Goal: Task Accomplishment & Management: Complete application form

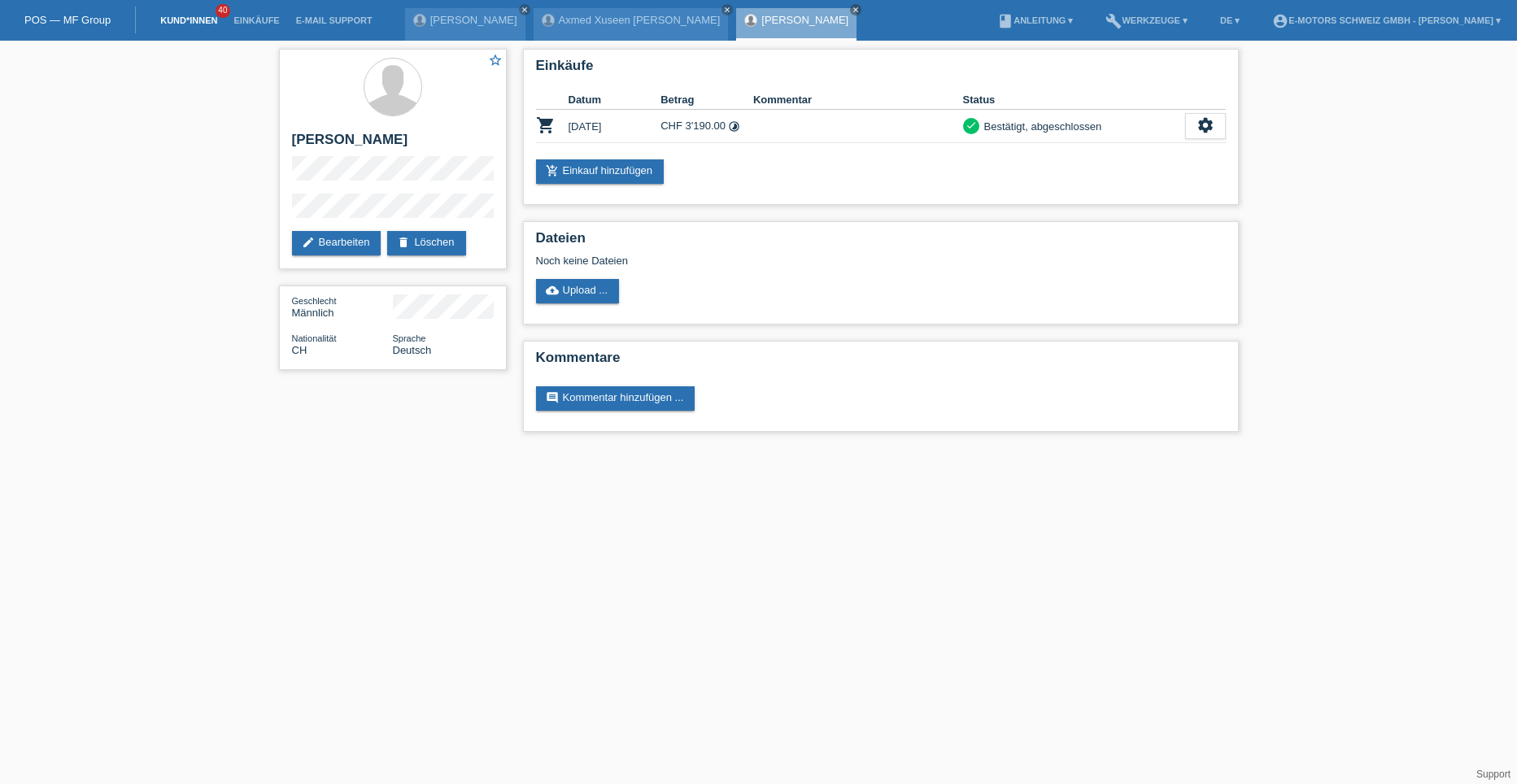
click at [172, 20] on link "Kund*innen" at bounding box center [188, 20] width 73 height 9
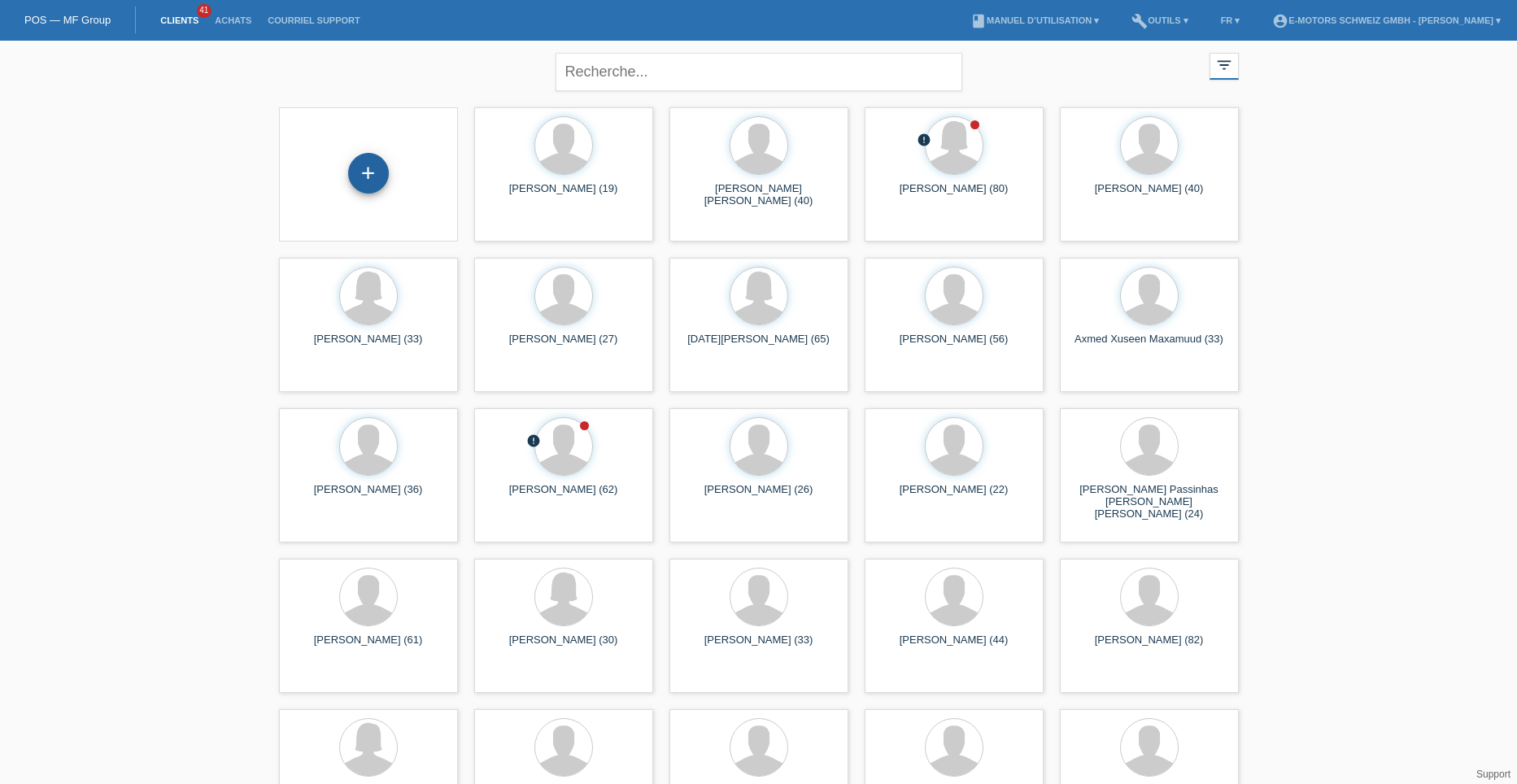
click at [369, 179] on div "+" at bounding box center [368, 173] width 39 height 27
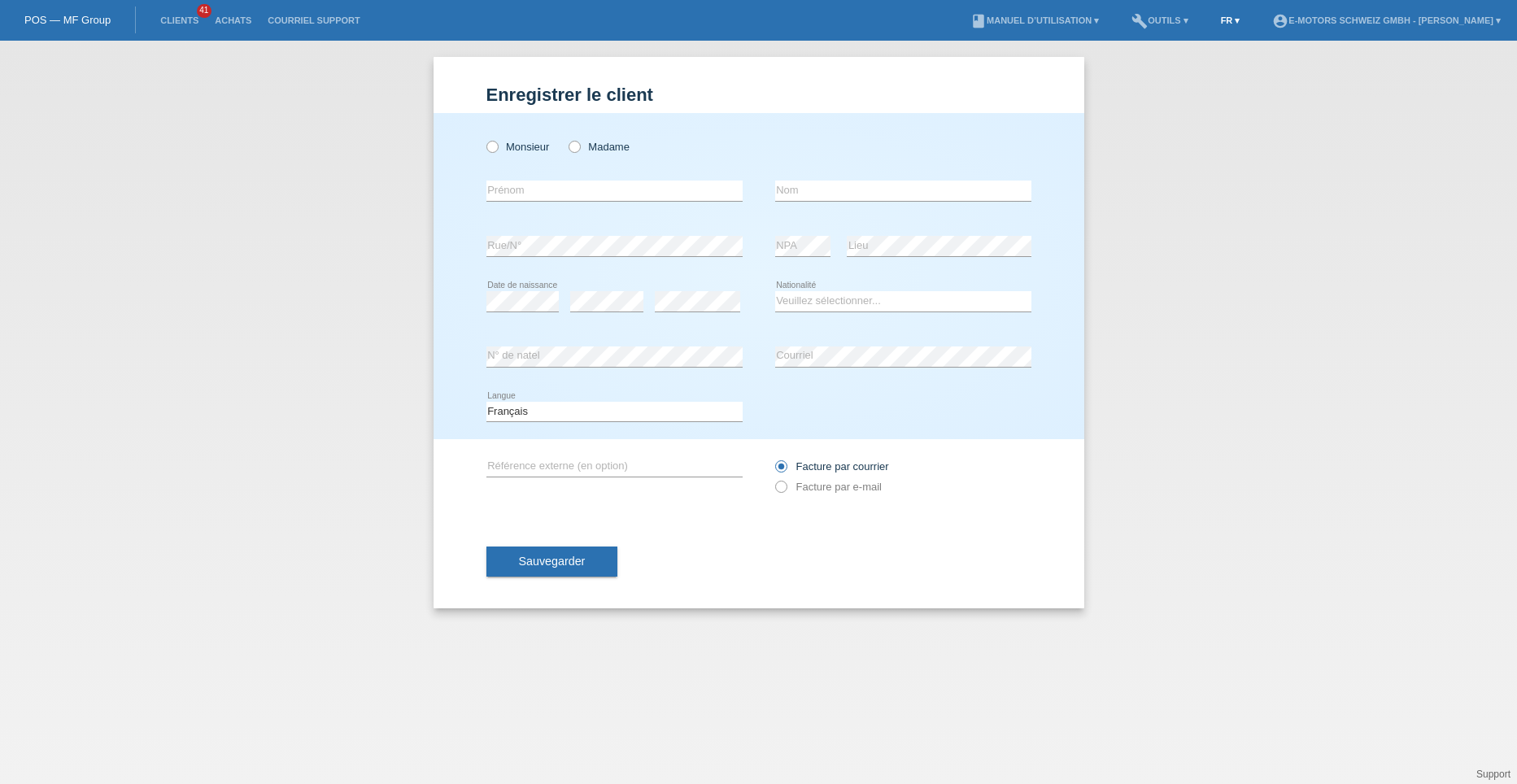
click at [1213, 20] on link "FR ▾" at bounding box center [1231, 20] width 36 height 9
click at [1184, 38] on span "Deutsch" at bounding box center [1162, 37] width 44 height 20
click at [483, 138] on icon at bounding box center [483, 138] width 0 height 0
click at [494, 150] on input "Herr" at bounding box center [491, 146] width 10 height 10
radio input "true"
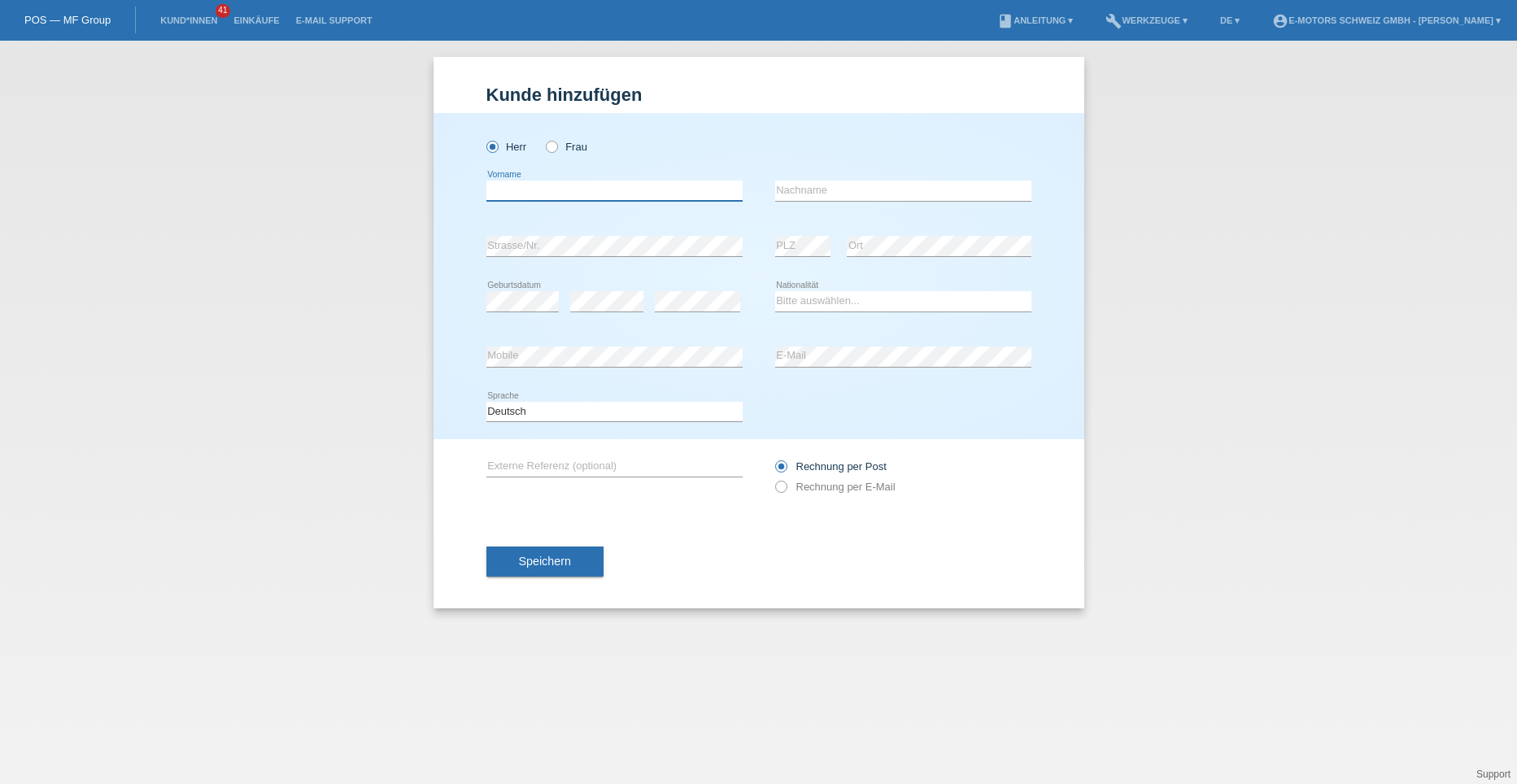
click at [510, 196] on input "text" at bounding box center [614, 191] width 256 height 21
type input "[PERSON_NAME]"
click at [811, 193] on input "text" at bounding box center [903, 191] width 256 height 21
type input "Leiggener"
click at [786, 301] on select "Bitte auswählen... Schweiz Deutschland Liechtenstein Österreich ------------ Af…" at bounding box center [903, 301] width 256 height 20
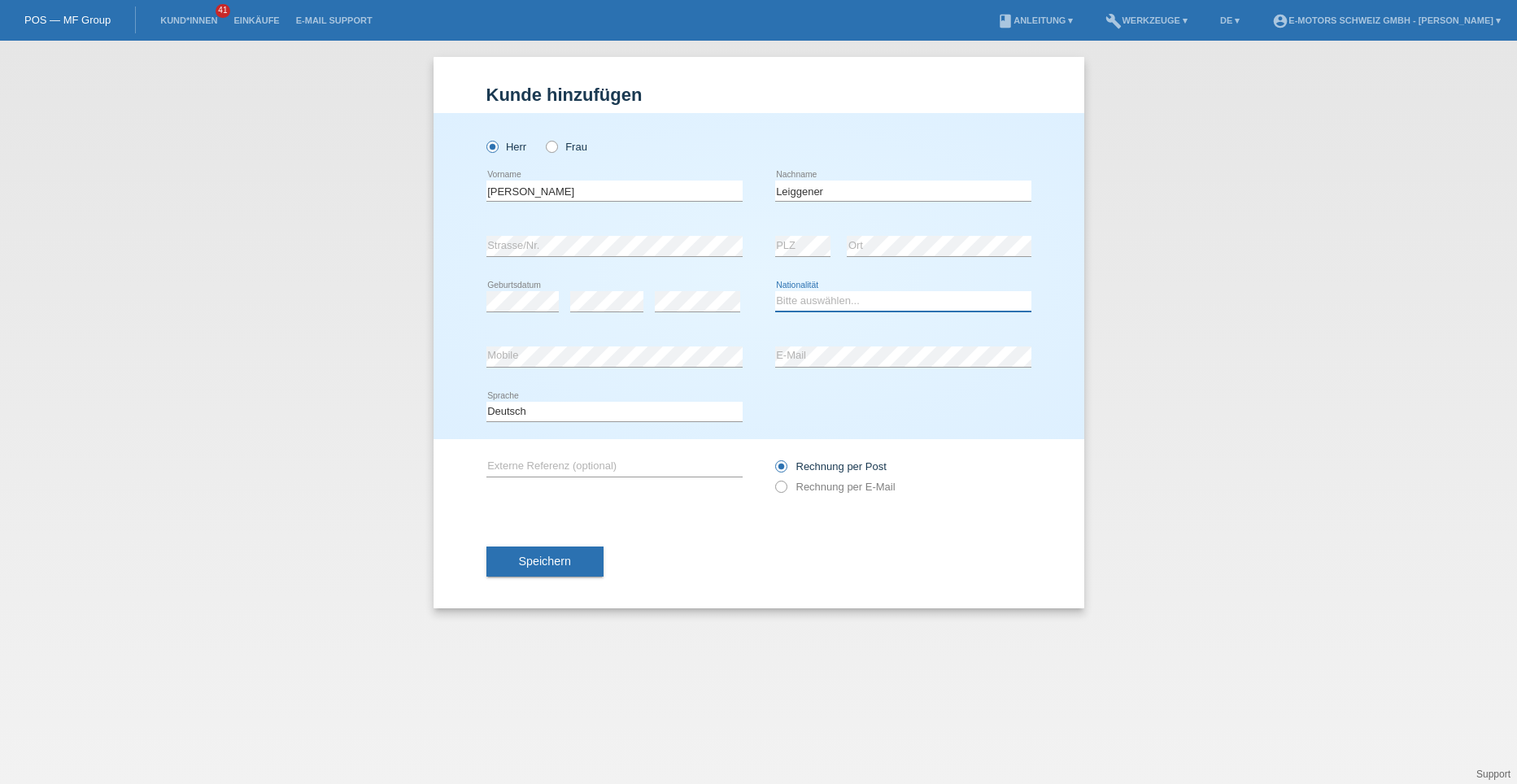
select select "CH"
click at [775, 291] on select "Bitte auswählen... Schweiz Deutschland Liechtenstein Österreich ------------ Af…" at bounding box center [903, 301] width 256 height 20
click at [508, 561] on button "Speichern" at bounding box center [545, 562] width 117 height 31
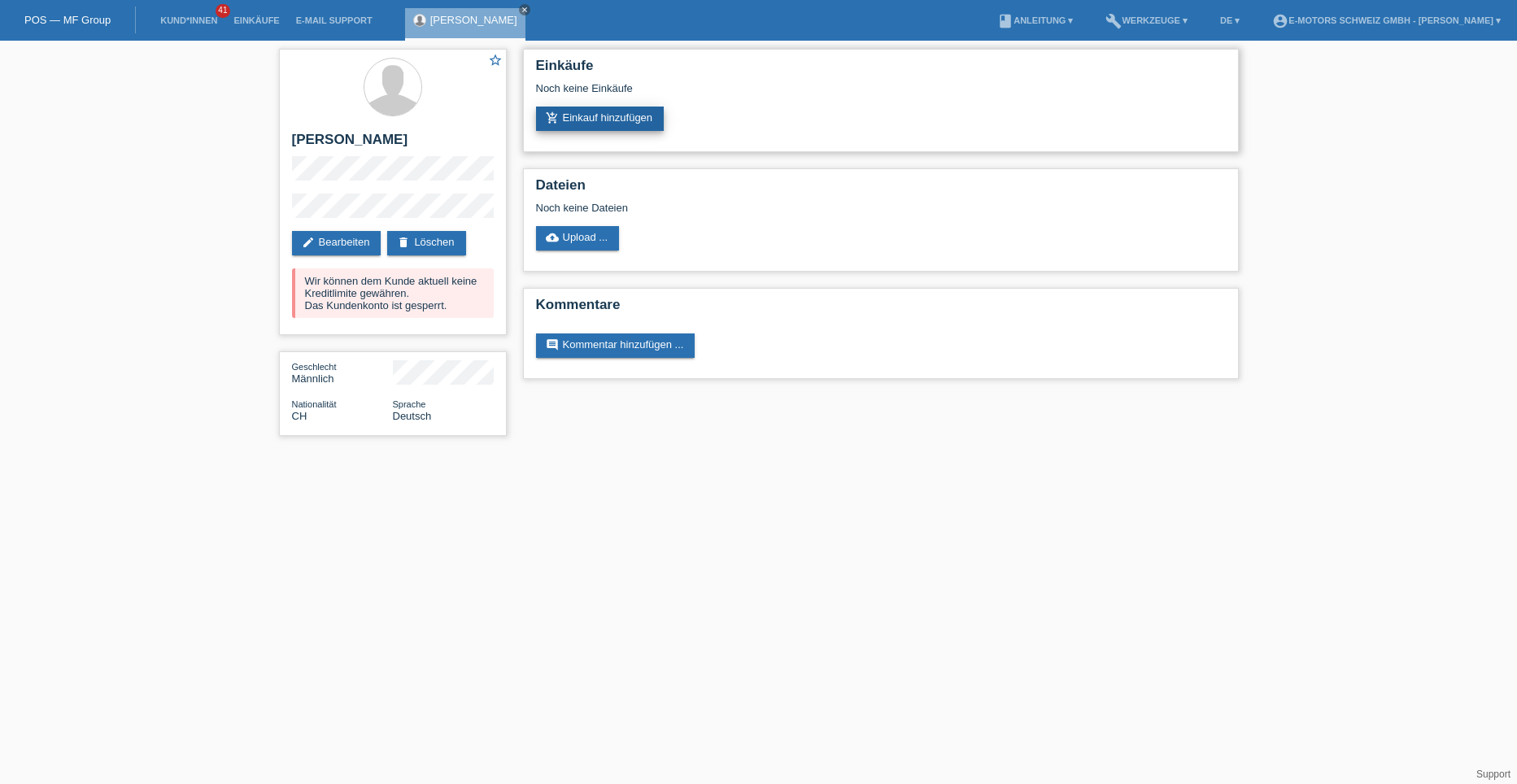
click at [607, 125] on link "add_shopping_cart Einkauf hinzufügen" at bounding box center [600, 119] width 129 height 24
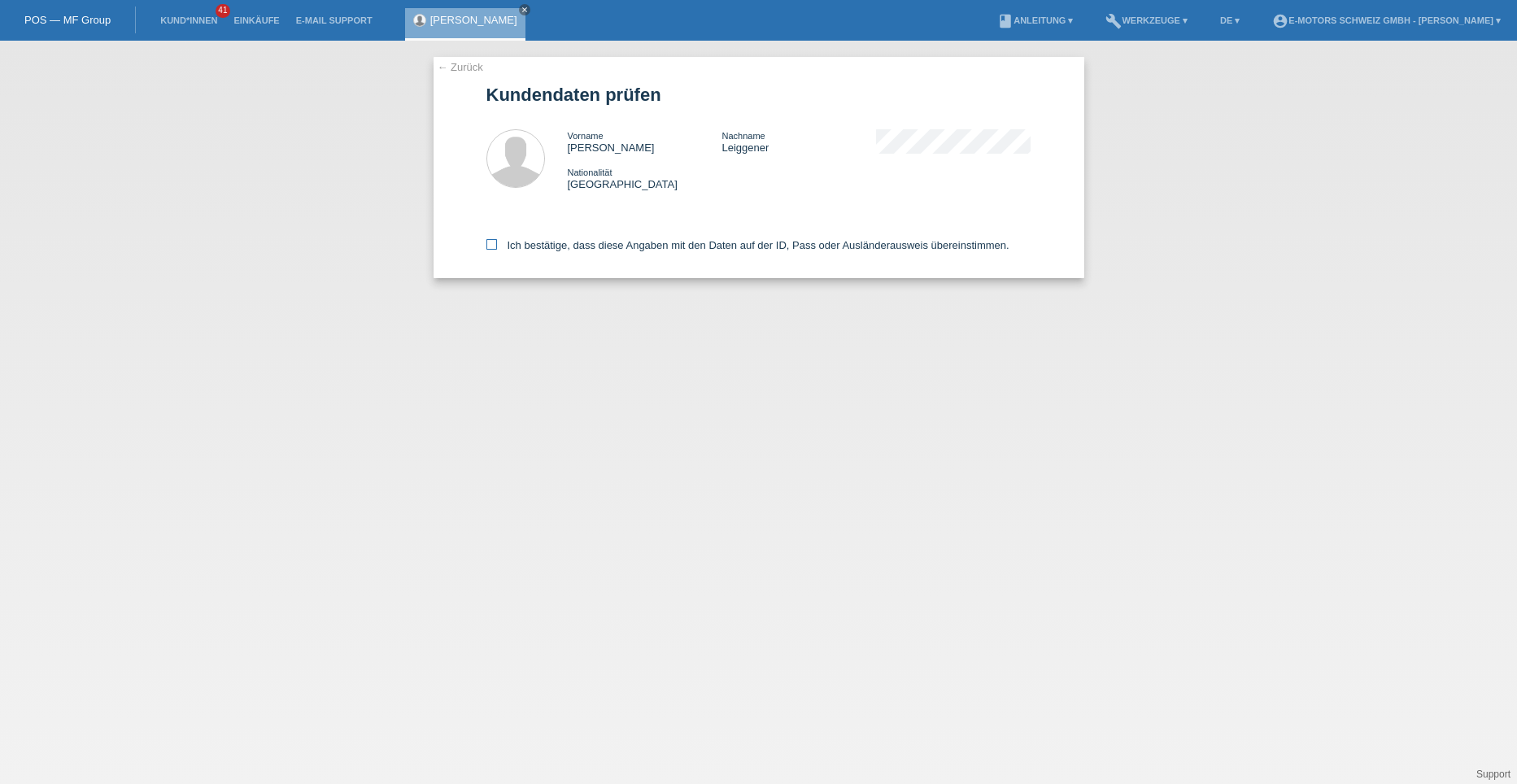
click at [489, 248] on icon at bounding box center [491, 244] width 10 height 10
click at [489, 248] on input "Ich bestätige, dass diese Angaben mit den Daten auf der ID, Pass oder Ausländer…" at bounding box center [491, 244] width 10 height 10
checkbox input "true"
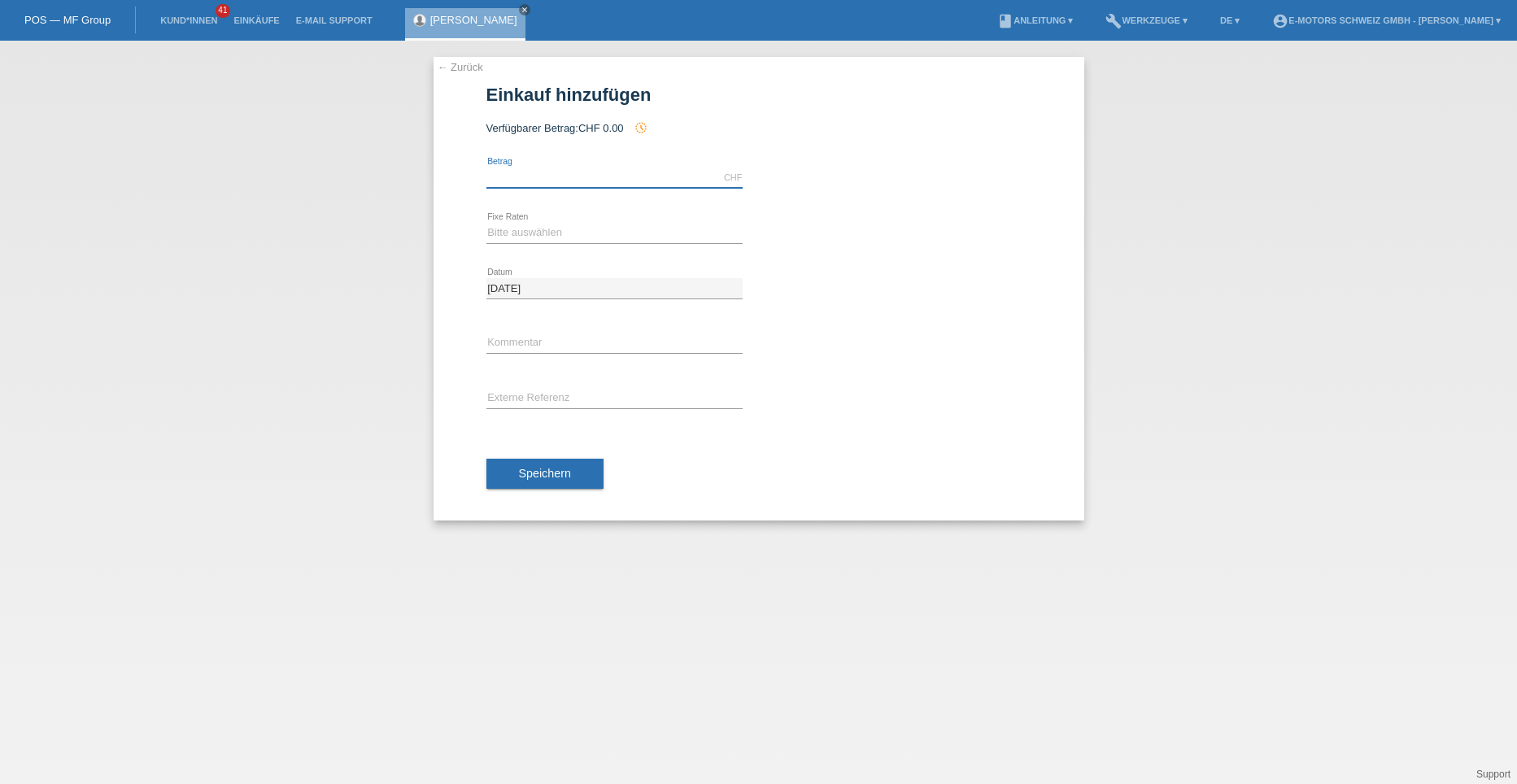
click at [516, 181] on input "text" at bounding box center [614, 178] width 256 height 21
type input "3190.00"
click at [515, 237] on select "Bitte auswählen 12 Raten 24 Raten 36 Raten 48 Raten" at bounding box center [614, 232] width 256 height 20
select select "213"
click at [486, 222] on select "Bitte auswählen 12 Raten 24 Raten 36 Raten 48 Raten" at bounding box center [614, 232] width 256 height 20
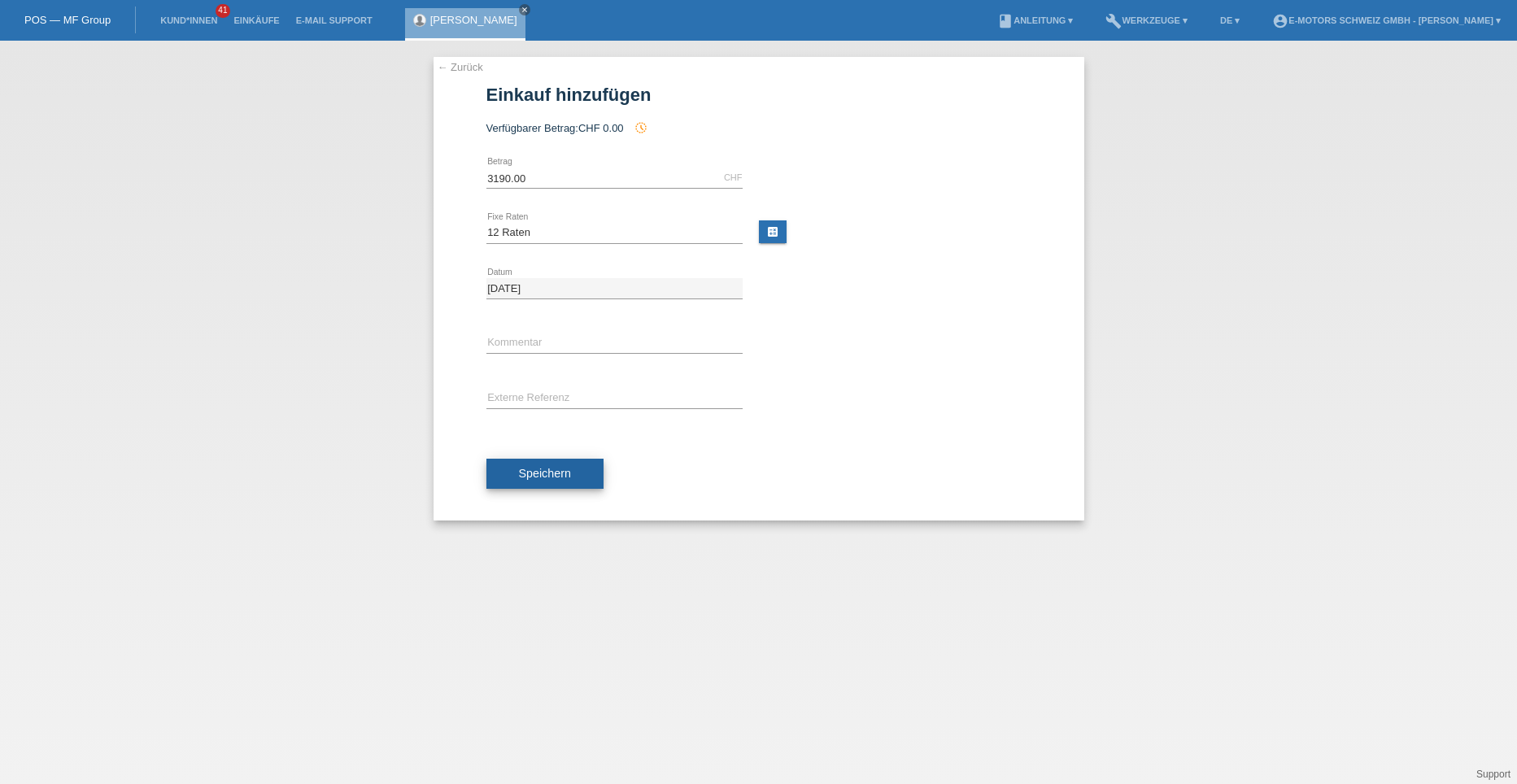
click at [524, 468] on span "Speichern" at bounding box center [545, 472] width 52 height 13
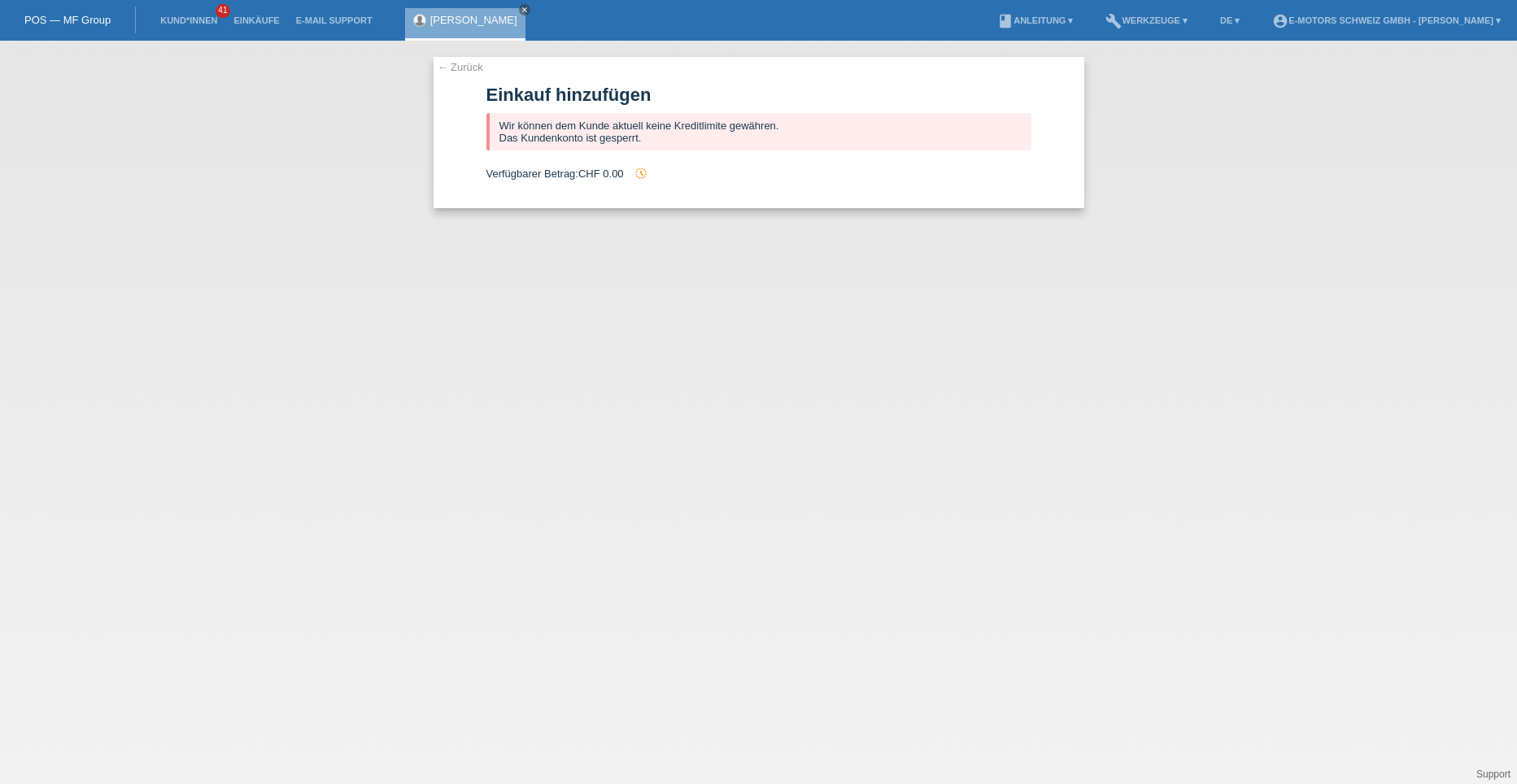
click at [206, 298] on div "← Zurück Einkauf hinzufügen Wir können dem Kunde aktuell keine Kreditlimite gew…" at bounding box center [758, 411] width 1517 height 743
click at [454, 70] on link "← Zurück" at bounding box center [460, 67] width 46 height 12
